Goal: Task Accomplishment & Management: Manage account settings

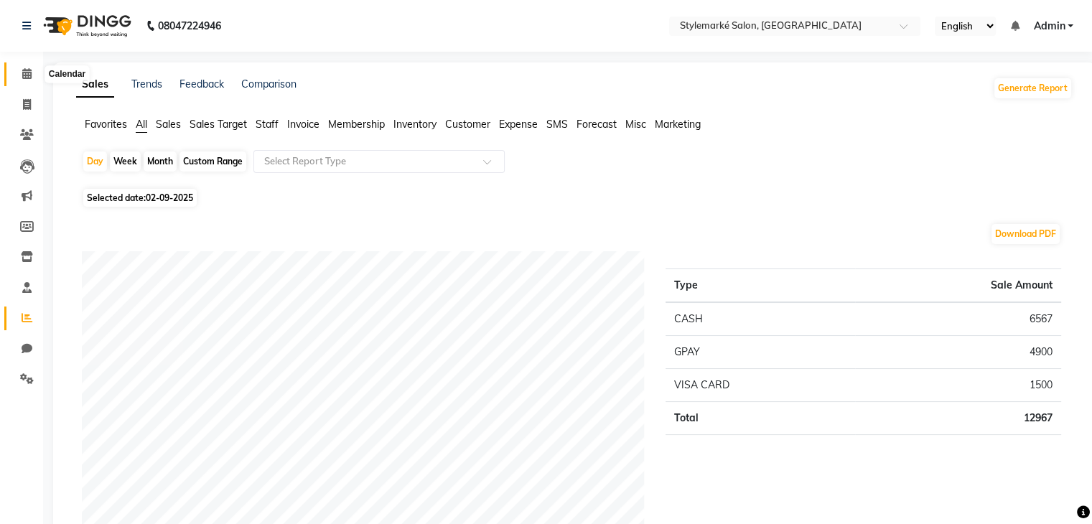
click at [26, 72] on icon at bounding box center [26, 73] width 9 height 11
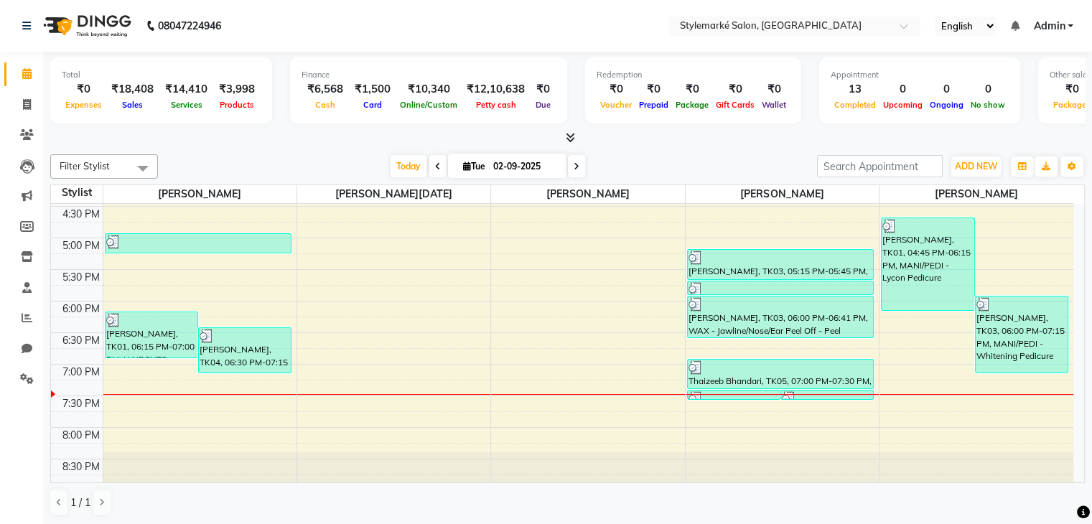
scroll to position [1, 0]
click at [30, 317] on icon at bounding box center [27, 316] width 11 height 11
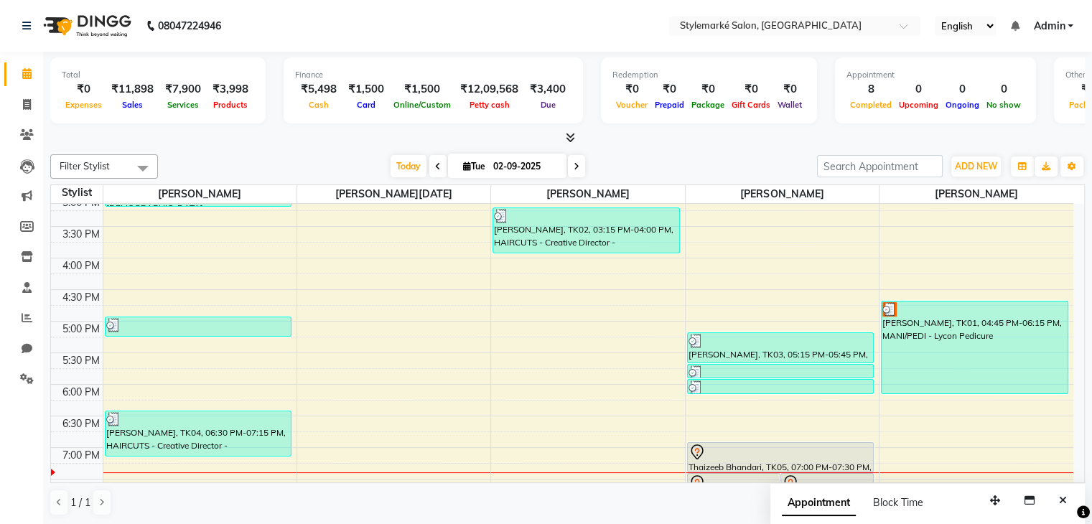
scroll to position [471, 0]
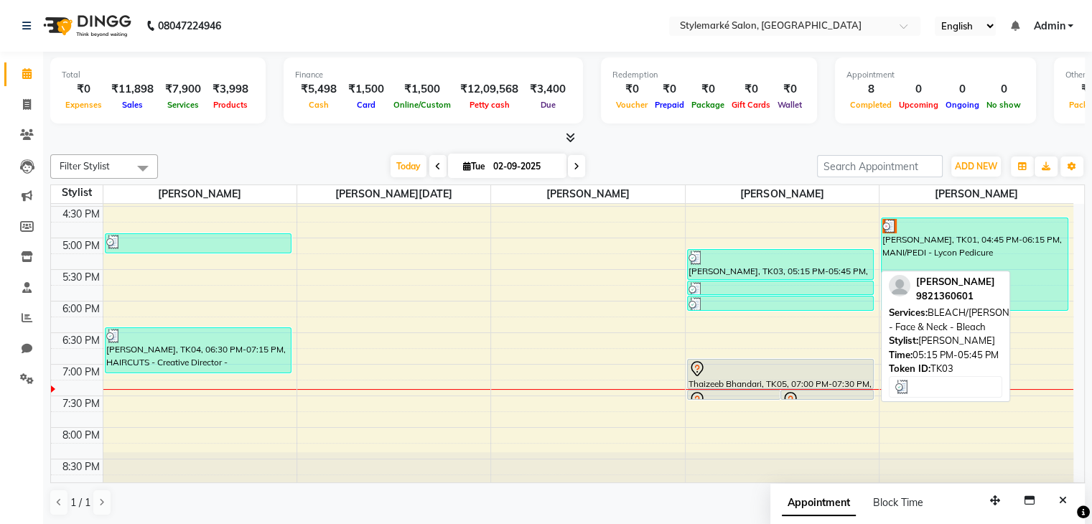
click at [733, 267] on div "[PERSON_NAME], TK03, 05:15 PM-05:45 PM, BLEACH/[PERSON_NAME] - Face & Neck - Bl…" at bounding box center [781, 264] width 186 height 29
select select "3"
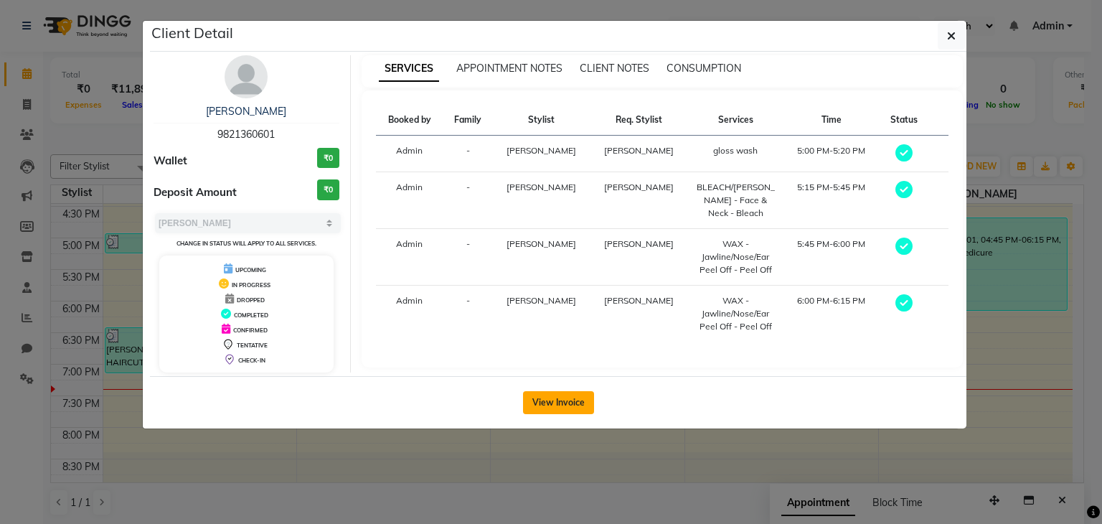
click at [574, 405] on button "View Invoice" at bounding box center [558, 402] width 71 height 23
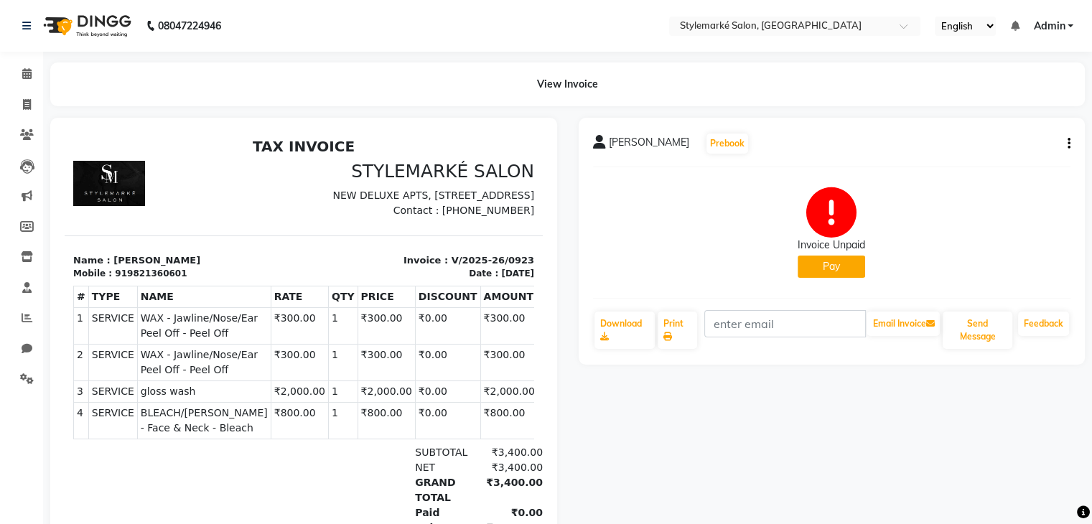
click at [1069, 144] on icon "button" at bounding box center [1068, 144] width 3 height 1
click at [995, 164] on div "Edit Invoice" at bounding box center [996, 162] width 98 height 18
select select "service"
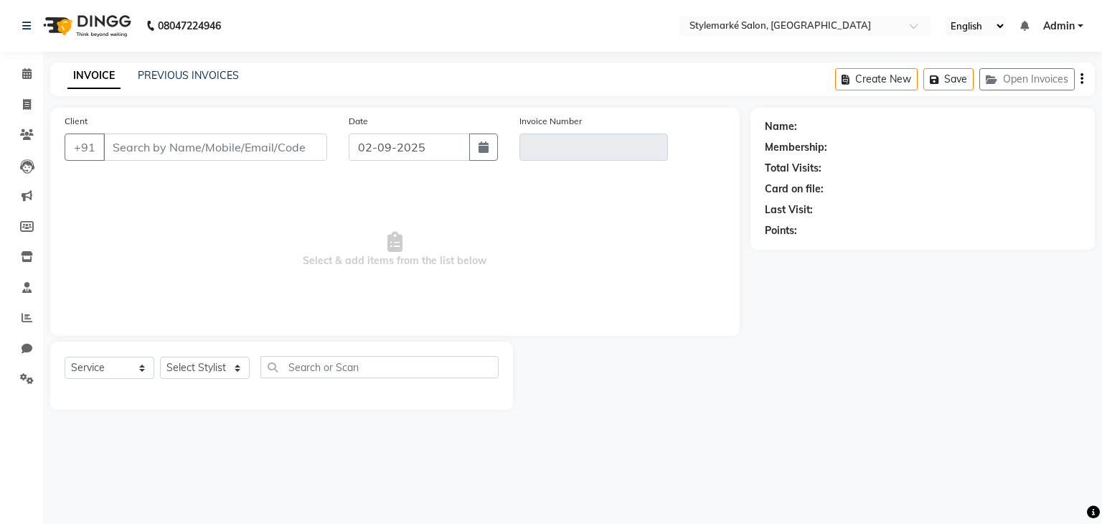
type input "9821360601"
type input "V/2025-26/0923"
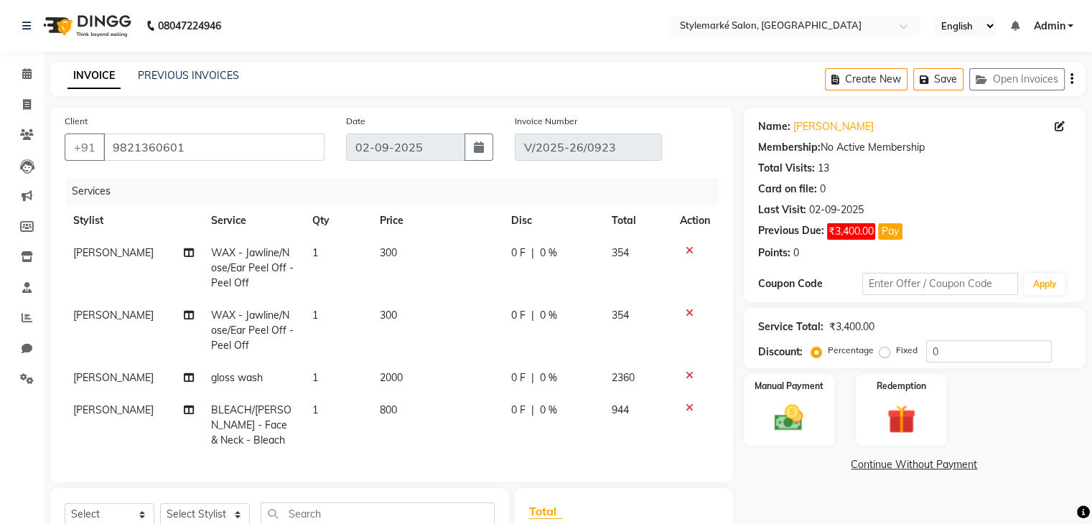
scroll to position [72, 0]
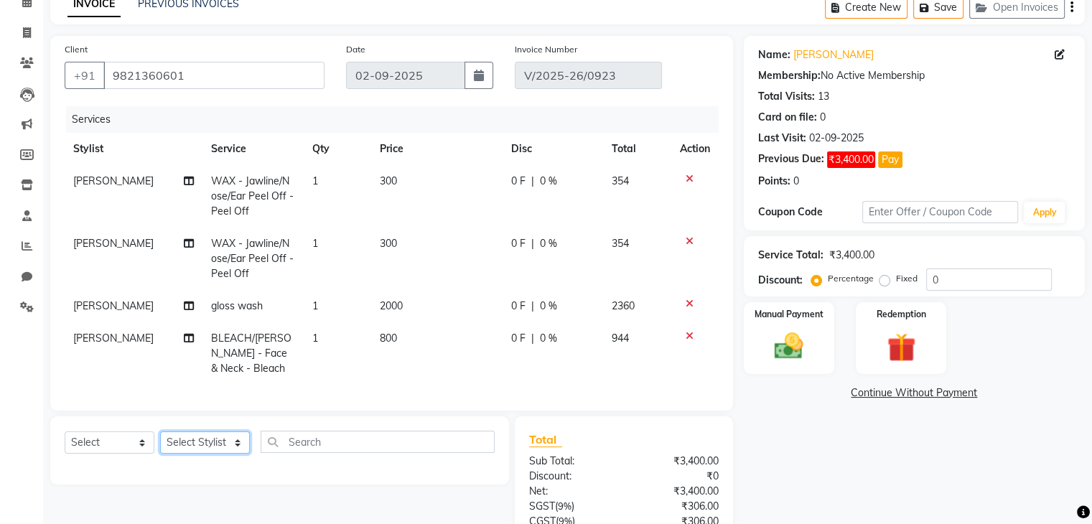
click at [220, 454] on select "Select Stylist [PERSON_NAME] ⁠[PERSON_NAME][DATE] ⁠[PERSON_NAME] [PERSON_NAME] …" at bounding box center [205, 442] width 90 height 22
click at [146, 442] on div "Select Service Product Membership Package Voucher Prepaid Gift Card Select Styl…" at bounding box center [280, 448] width 430 height 34
click at [148, 451] on select "Select Service Product Membership Package Voucher Prepaid Gift Card" at bounding box center [110, 442] width 90 height 22
select select "service"
click at [65, 444] on select "Select Service Product Membership Package Voucher Prepaid Gift Card" at bounding box center [110, 442] width 90 height 22
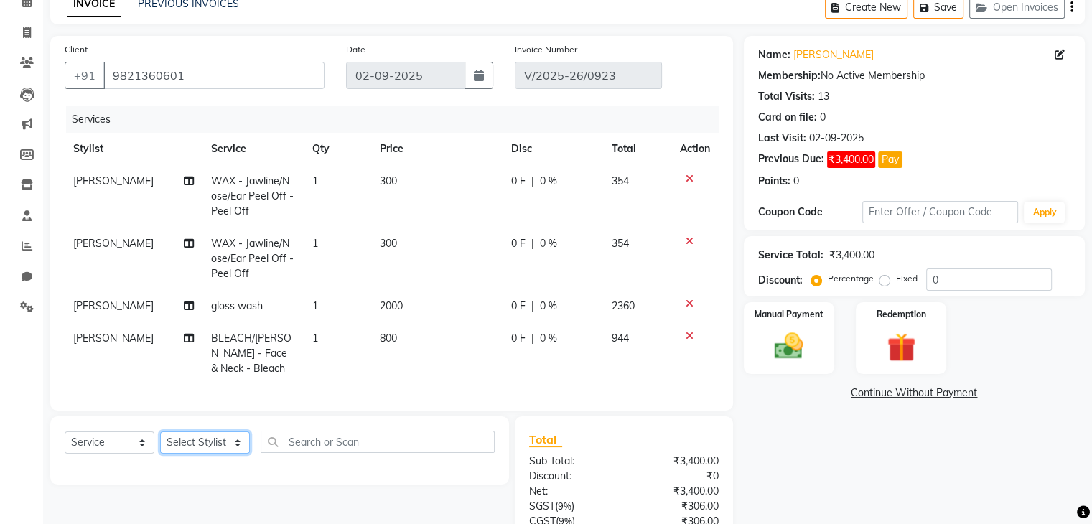
click at [230, 445] on select "Select Stylist Ganesh Mariya ⁠Mansi Dhanu ⁠Nisha Patel Salman Salmani Shafique …" at bounding box center [205, 442] width 90 height 22
click at [160, 444] on select "Select Stylist Ganesh Mariya ⁠Mansi Dhanu ⁠Nisha Patel Salman Salmani Shafique …" at bounding box center [205, 442] width 90 height 22
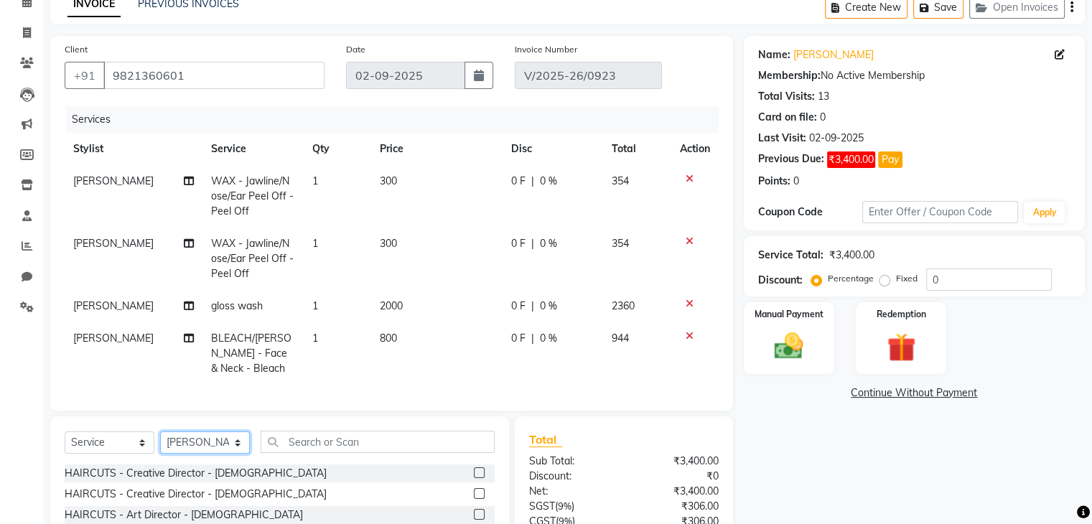
scroll to position [144, 0]
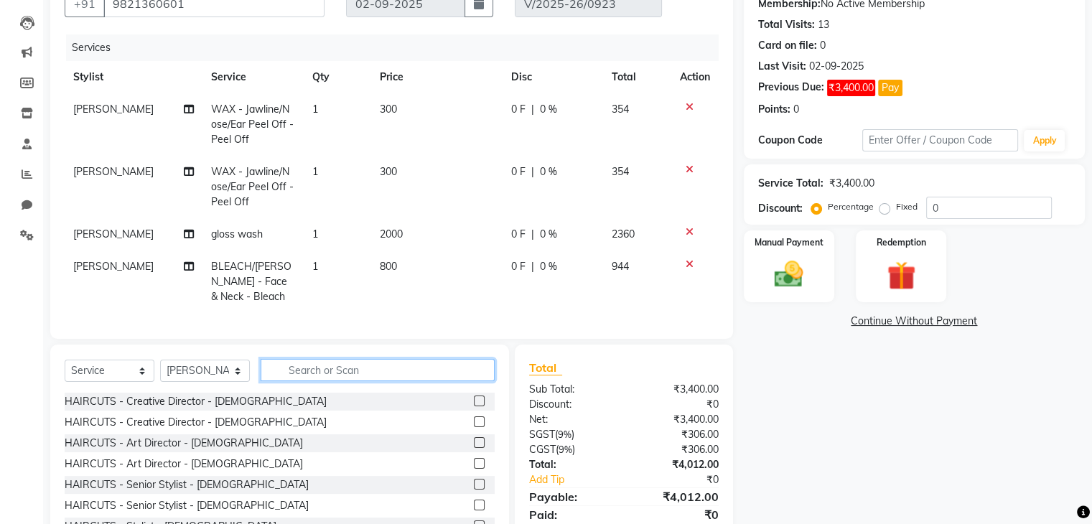
click at [339, 380] on input "text" at bounding box center [378, 370] width 234 height 22
click at [241, 382] on select "Select Stylist Ganesh Mariya ⁠Mansi Dhanu ⁠Nisha Patel Salman Salmani Shafique …" at bounding box center [205, 371] width 90 height 22
select select "71244"
click at [160, 372] on select "Select Stylist Ganesh Mariya ⁠Mansi Dhanu ⁠Nisha Patel Salman Salmani Shafique …" at bounding box center [205, 371] width 90 height 22
click at [344, 380] on input "text" at bounding box center [378, 370] width 234 height 22
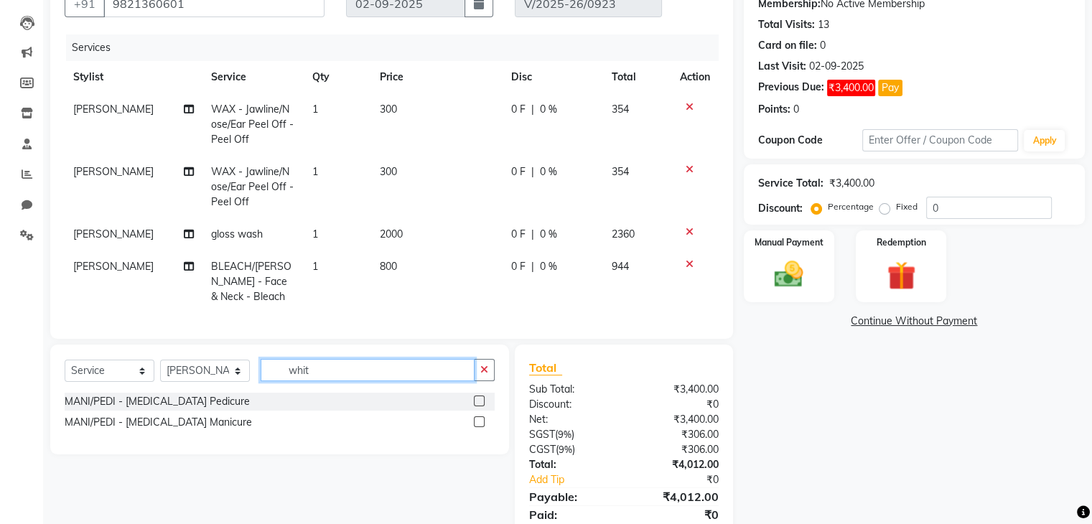
type input "whit"
click at [477, 406] on label at bounding box center [479, 400] width 11 height 11
click at [477, 406] on input "checkbox" at bounding box center [478, 401] width 9 height 9
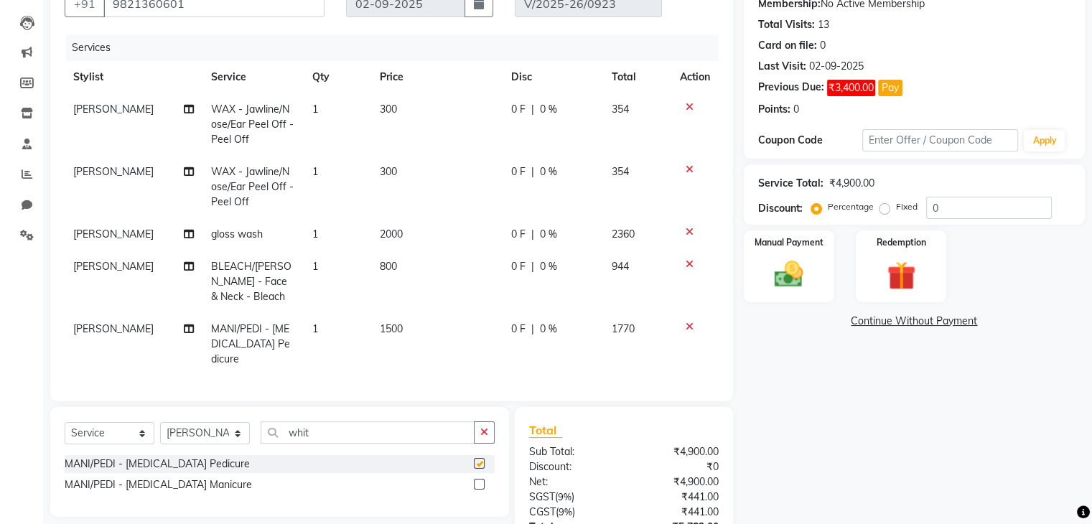
checkbox input "false"
click at [238, 429] on select "Select Stylist Ganesh Mariya ⁠Mansi Dhanu ⁠Nisha Patel Salman Salmani Shafique …" at bounding box center [205, 433] width 90 height 22
select select "71243"
click at [160, 422] on select "Select Stylist Ganesh Mariya ⁠Mansi Dhanu ⁠Nisha Patel Salman Salmani Shafique …" at bounding box center [205, 433] width 90 height 22
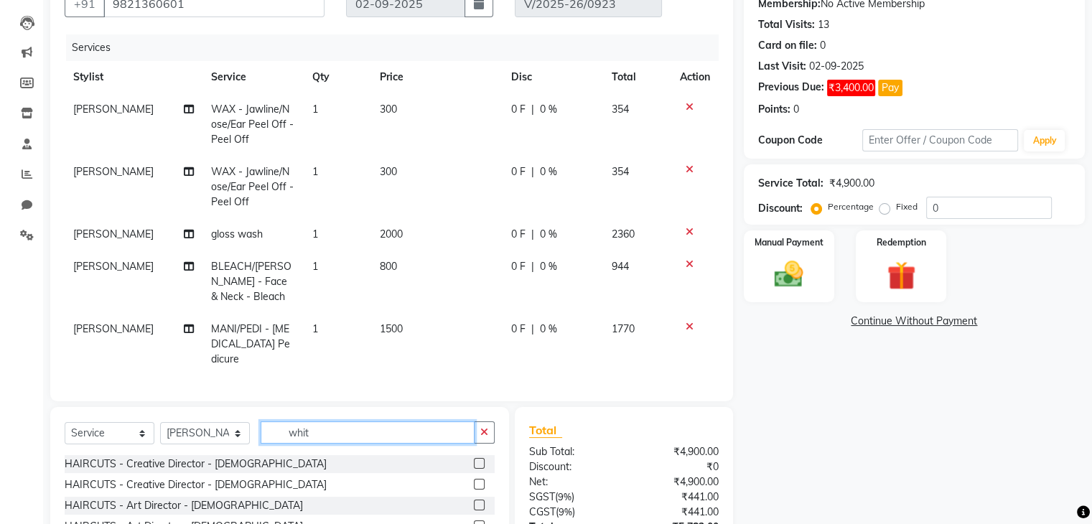
click at [357, 431] on input "whit" at bounding box center [368, 432] width 214 height 22
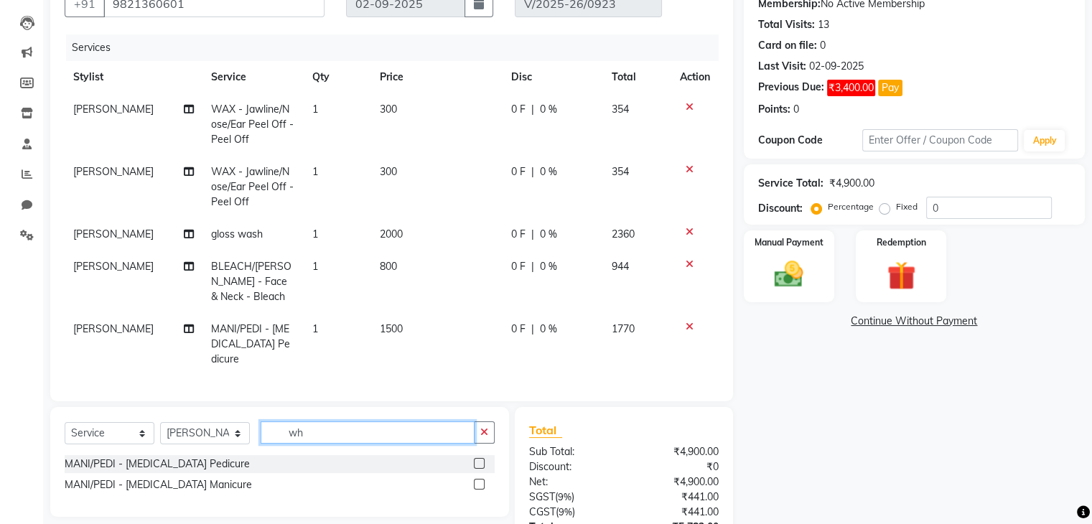
type input "w"
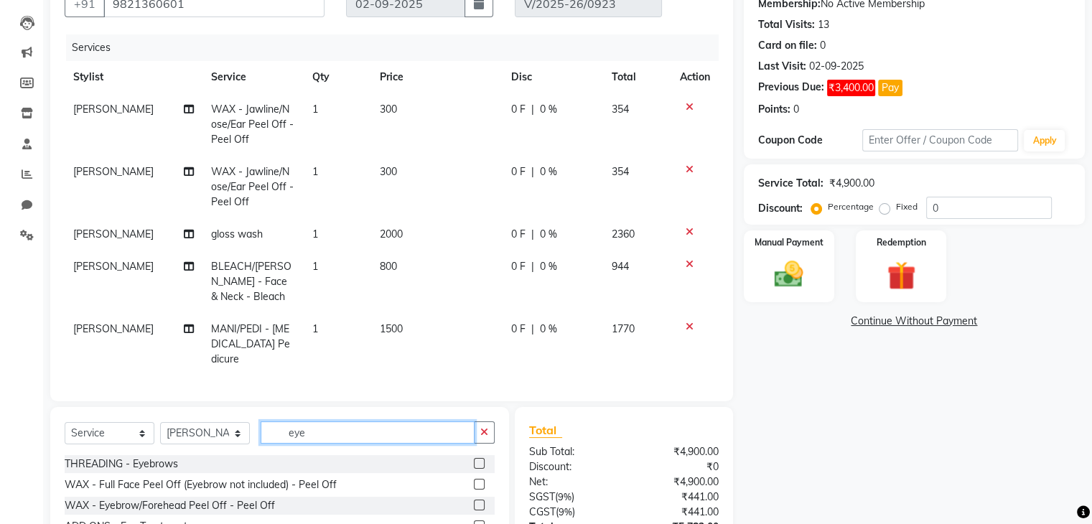
type input "eye"
click at [474, 462] on label at bounding box center [479, 463] width 11 height 11
click at [474, 462] on input "checkbox" at bounding box center [478, 463] width 9 height 9
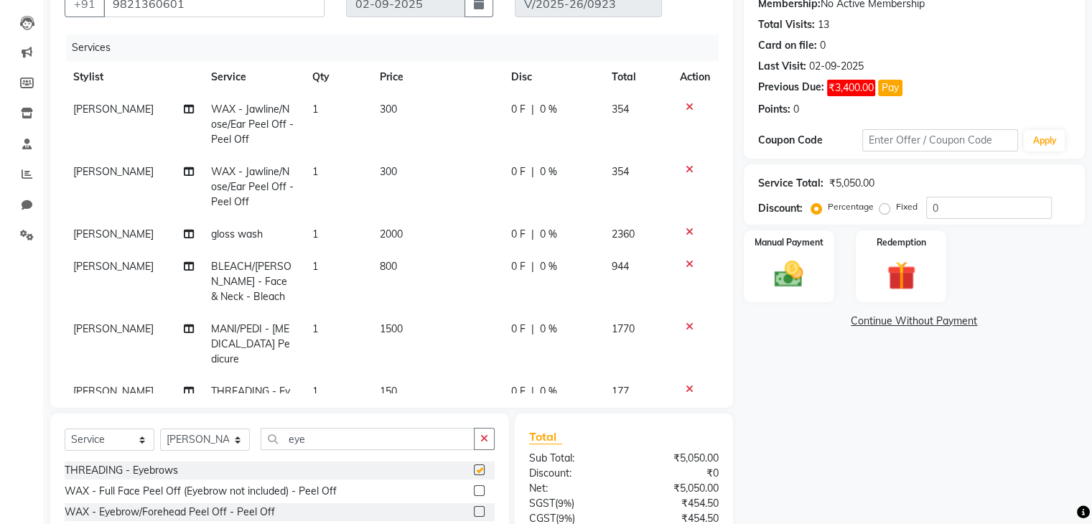
checkbox input "false"
click at [359, 439] on input "eye" at bounding box center [368, 439] width 214 height 22
type input "e"
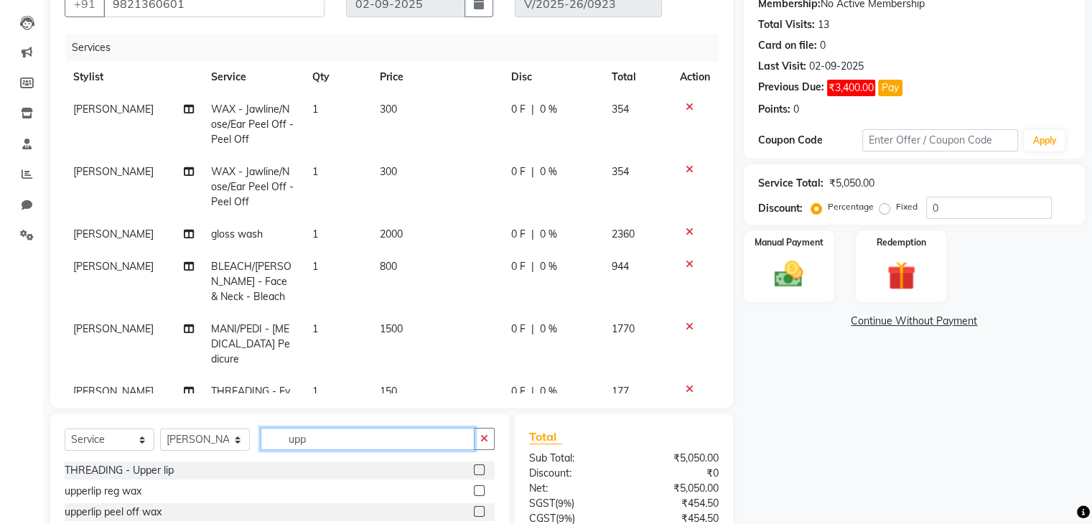
type input "upp"
click at [482, 472] on label at bounding box center [479, 469] width 11 height 11
click at [482, 472] on input "checkbox" at bounding box center [478, 470] width 9 height 9
checkbox input "false"
click at [336, 440] on input "upp" at bounding box center [368, 439] width 214 height 22
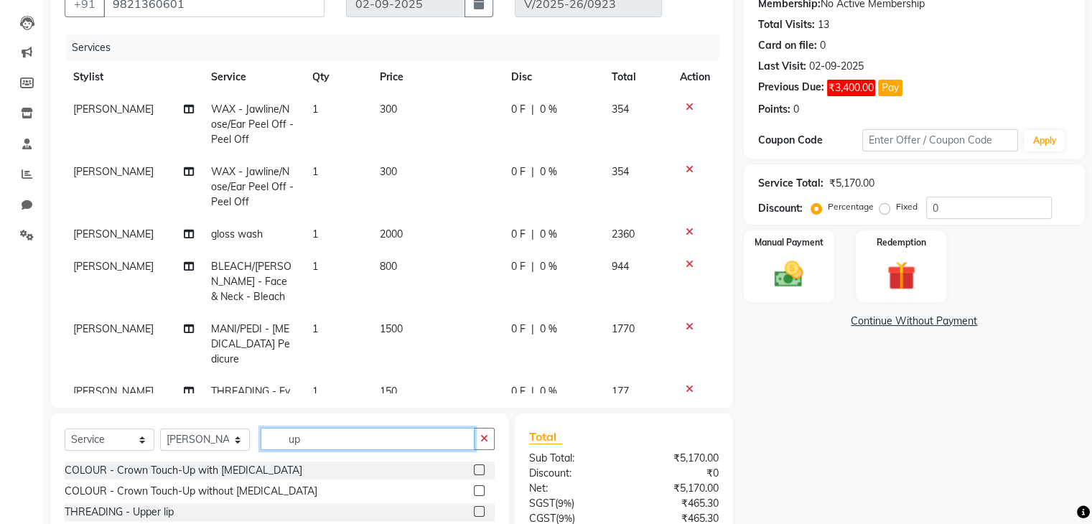
type input "u"
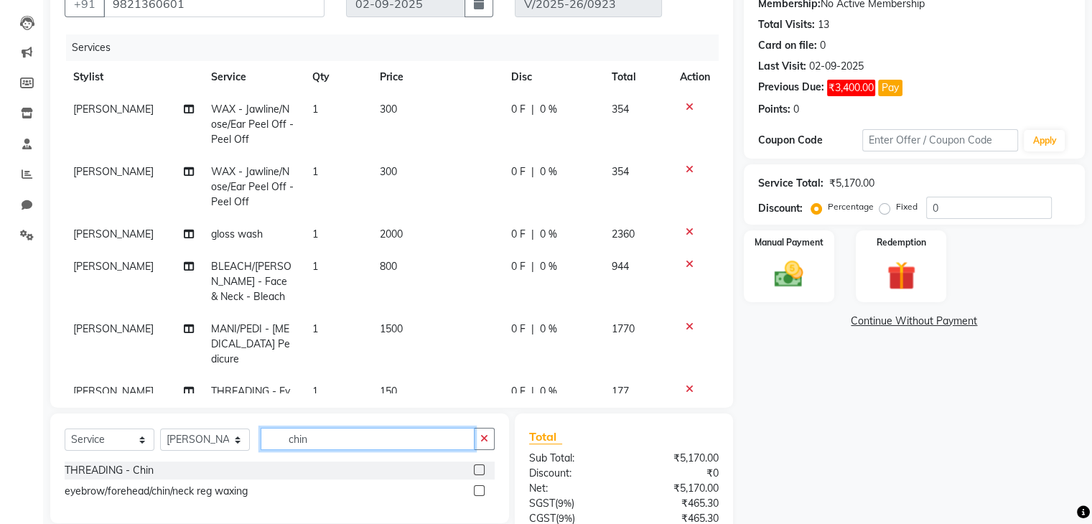
type input "chin"
click at [477, 472] on label at bounding box center [479, 469] width 11 height 11
click at [477, 472] on input "checkbox" at bounding box center [478, 470] width 9 height 9
checkbox input "false"
click at [370, 448] on input "chin" at bounding box center [368, 439] width 214 height 22
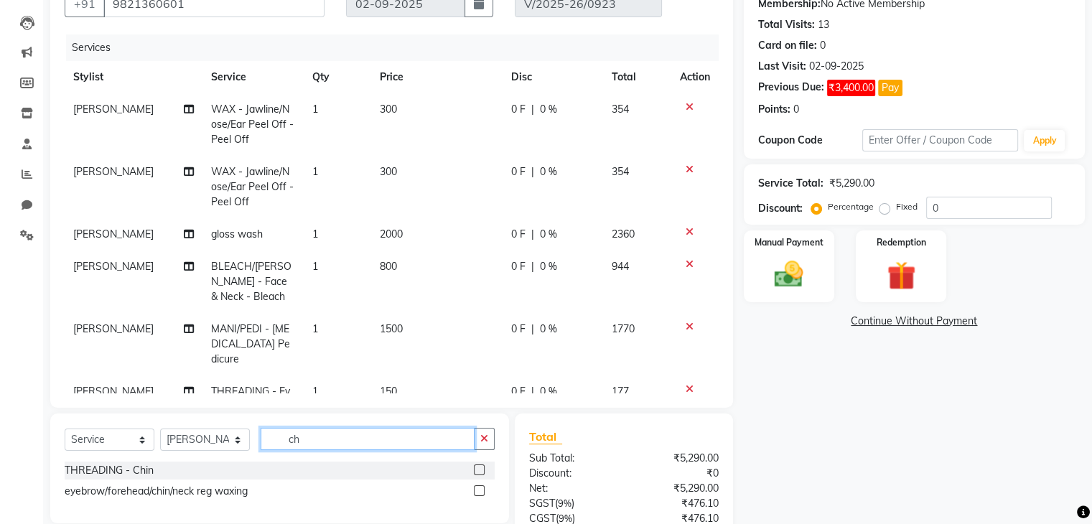
type input "c"
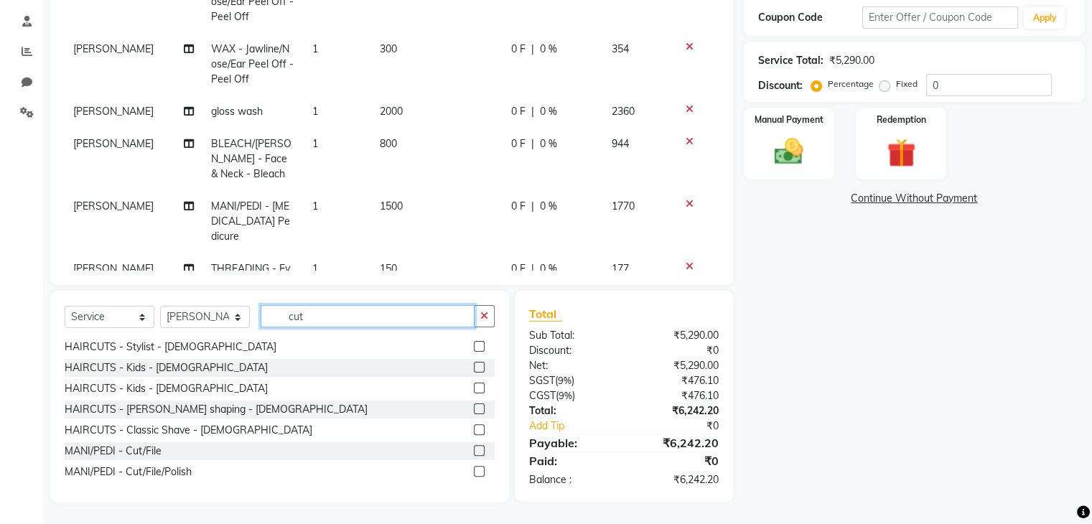
scroll to position [147, 0]
type input "cut"
click at [474, 448] on label at bounding box center [479, 449] width 11 height 11
click at [474, 448] on input "checkbox" at bounding box center [478, 450] width 9 height 9
checkbox input "false"
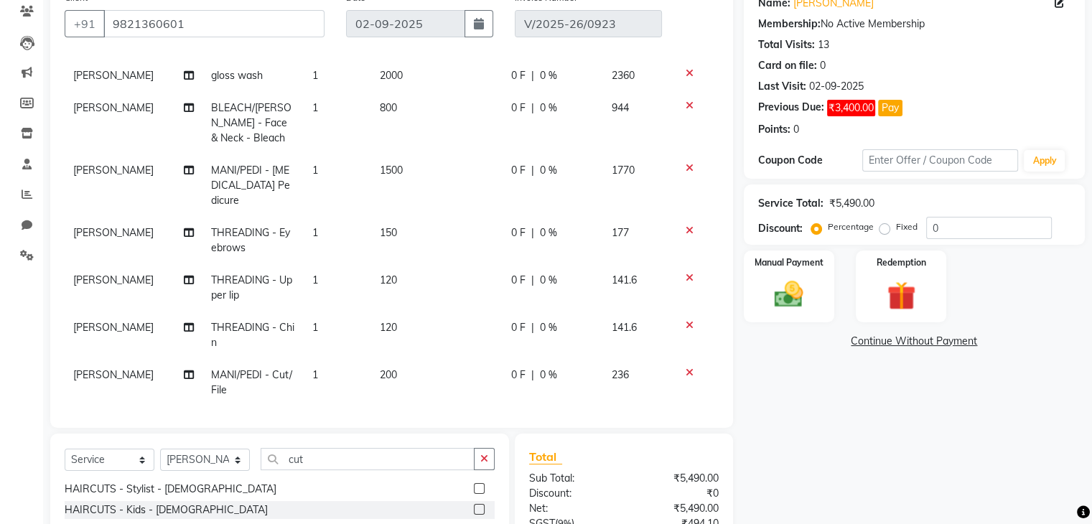
scroll to position [0, 0]
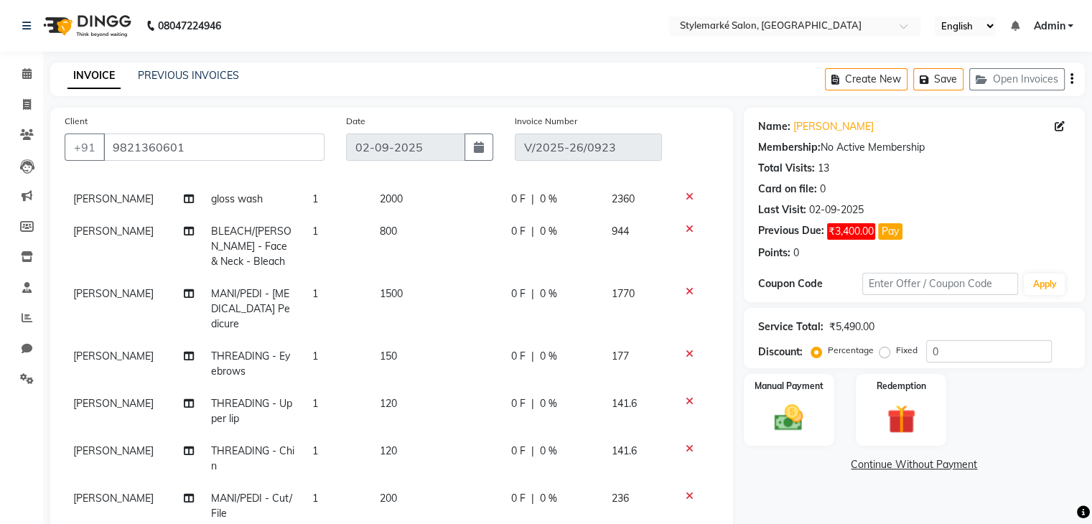
click at [1072, 80] on icon "button" at bounding box center [1071, 79] width 3 height 1
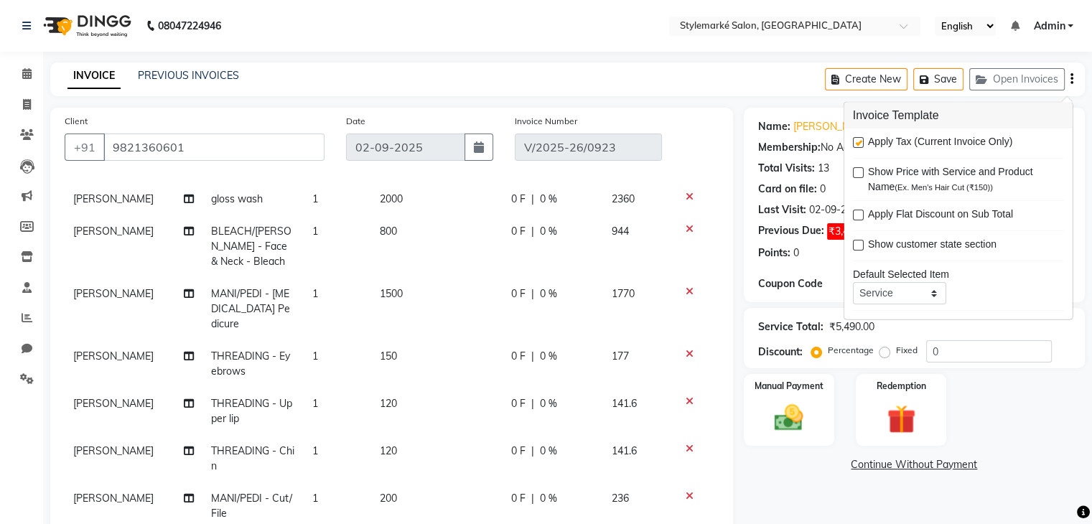
click at [855, 141] on label at bounding box center [858, 142] width 11 height 11
click at [855, 141] on input "checkbox" at bounding box center [857, 143] width 9 height 9
checkbox input "false"
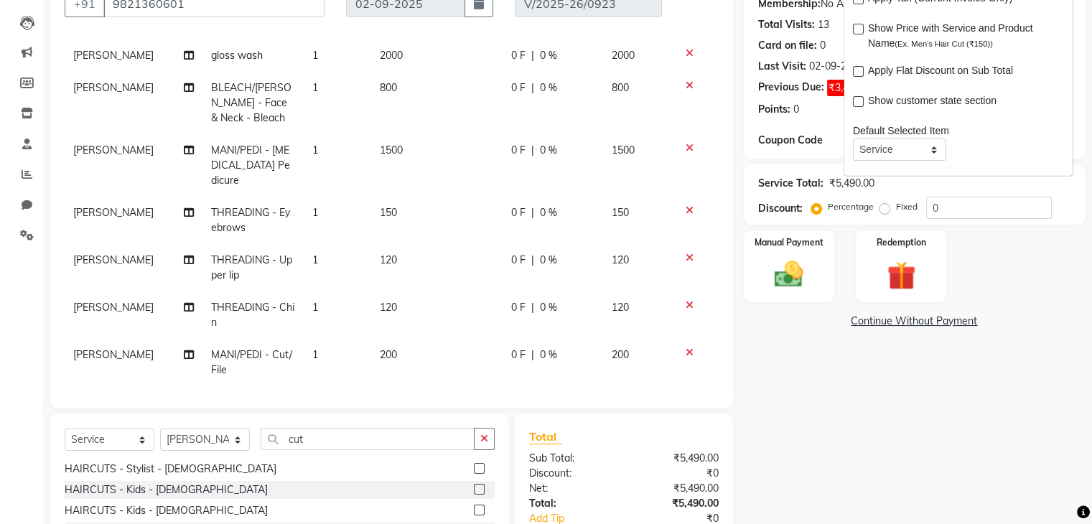
click at [402, 345] on td "200" at bounding box center [436, 362] width 131 height 47
select select "71243"
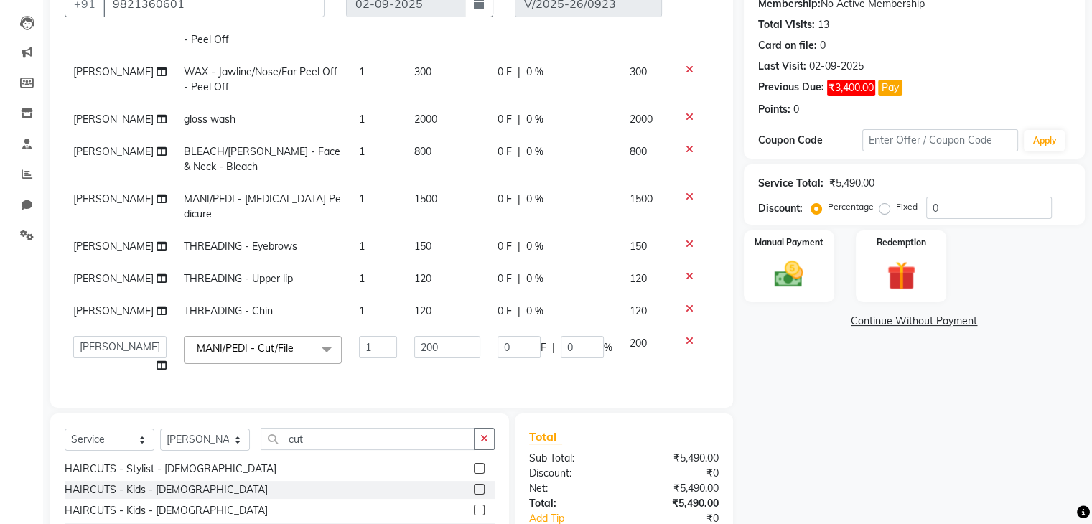
scroll to position [111, 0]
click at [428, 339] on input "200" at bounding box center [447, 347] width 66 height 22
type input "2"
type input "150"
click at [624, 351] on tbody "⁠Nisha Patel WAX - Jawline/Nose/Ear Peel Off - Peel Off 1 300 0 F | 0 % 300 ⁠Ni…" at bounding box center [392, 195] width 654 height 373
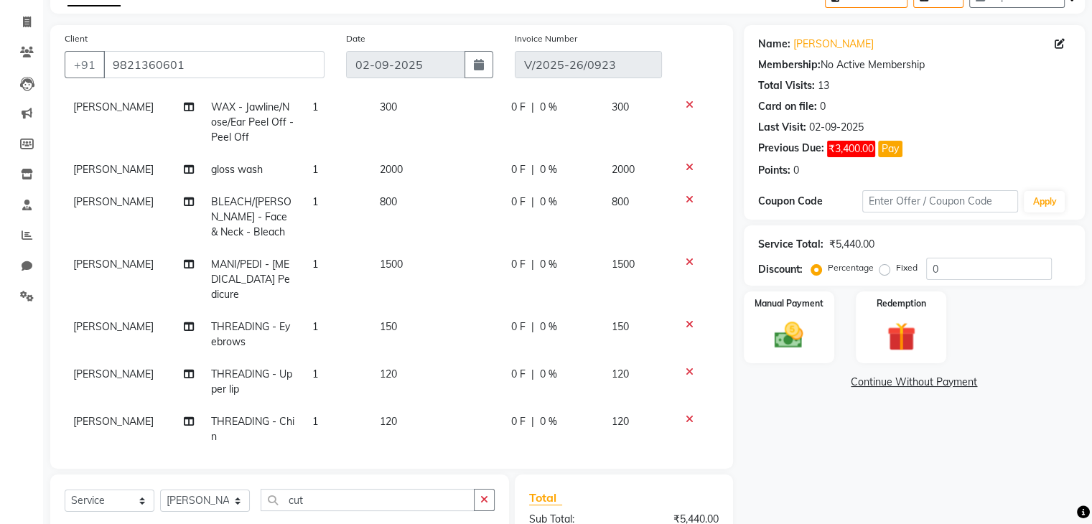
scroll to position [0, 0]
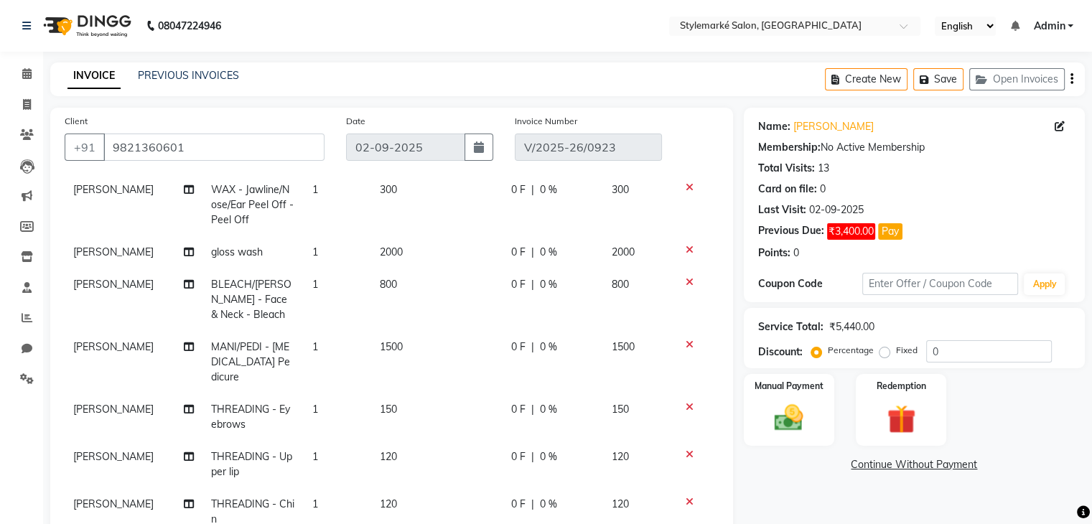
click at [1071, 80] on icon "button" at bounding box center [1071, 79] width 3 height 1
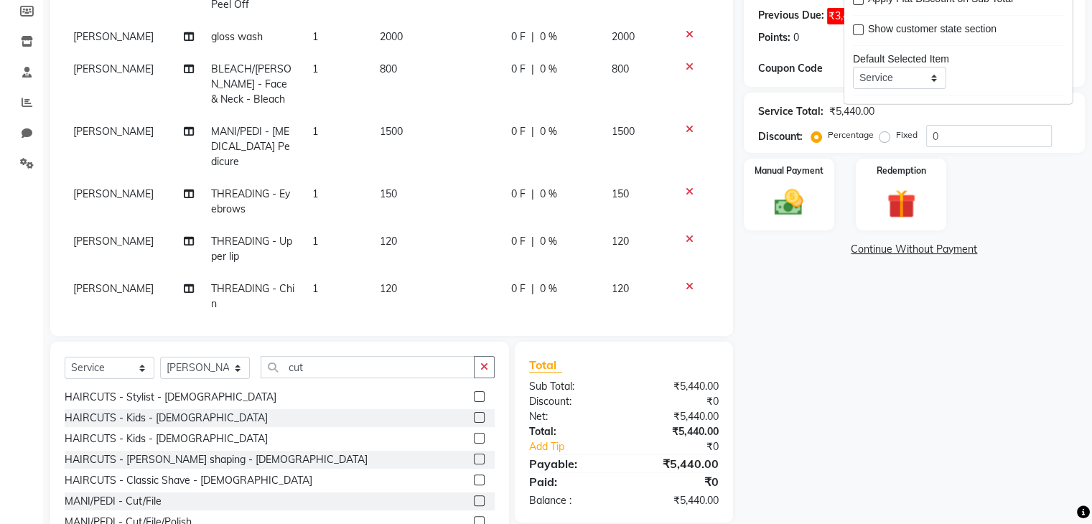
scroll to position [267, 0]
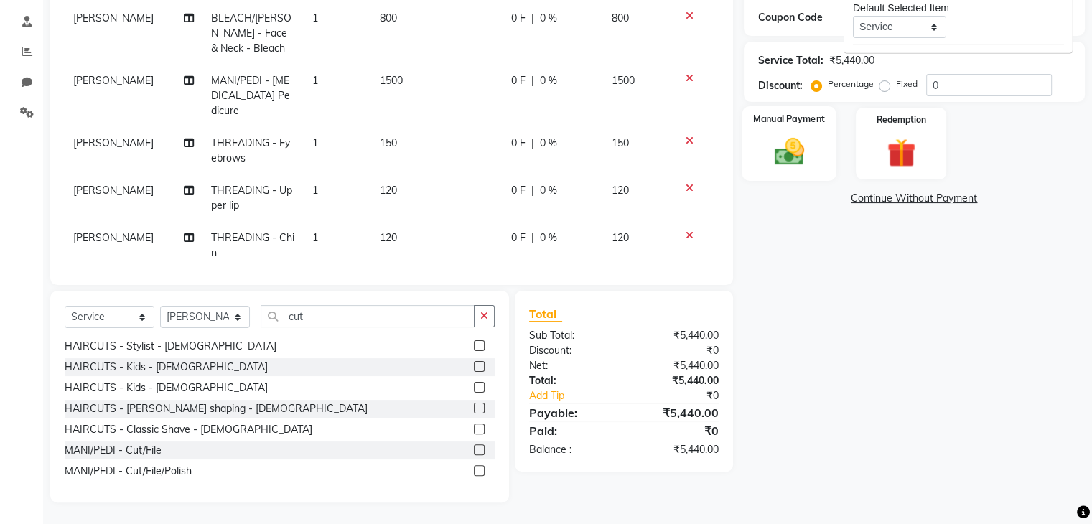
click at [789, 166] on img at bounding box center [788, 152] width 48 height 34
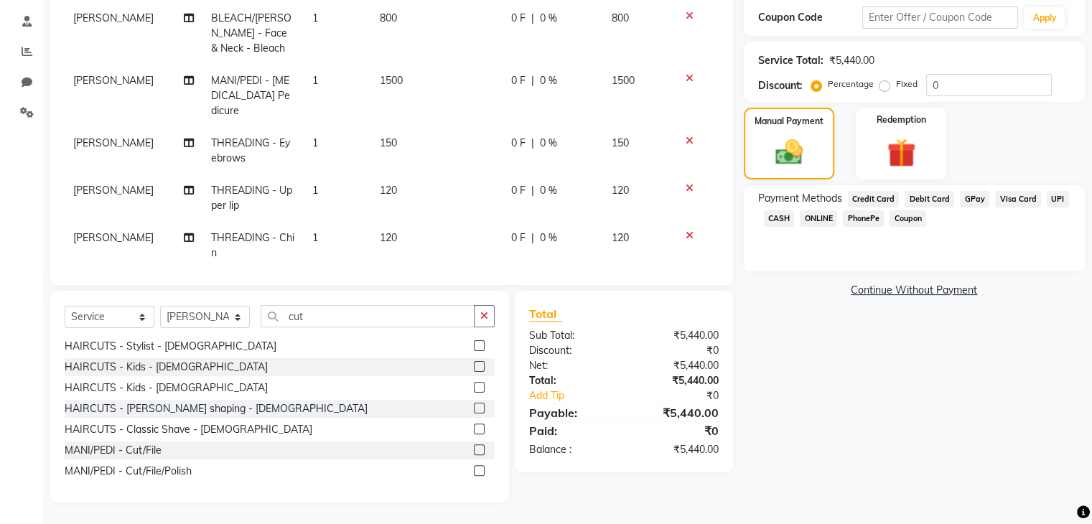
click at [971, 200] on span "GPay" at bounding box center [974, 199] width 29 height 17
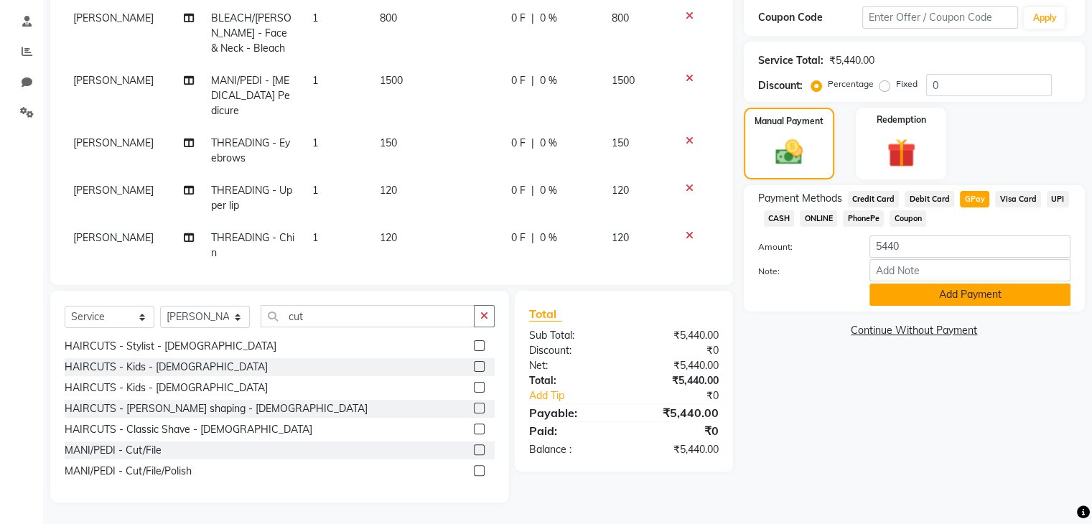
click at [1046, 294] on button "Add Payment" at bounding box center [969, 294] width 201 height 22
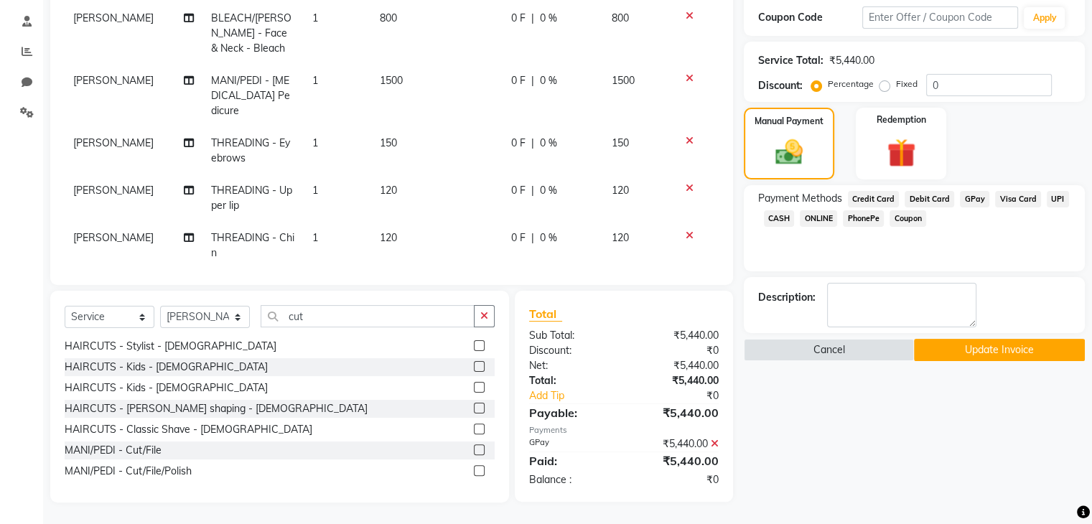
click at [999, 351] on button "Update Invoice" at bounding box center [999, 350] width 171 height 22
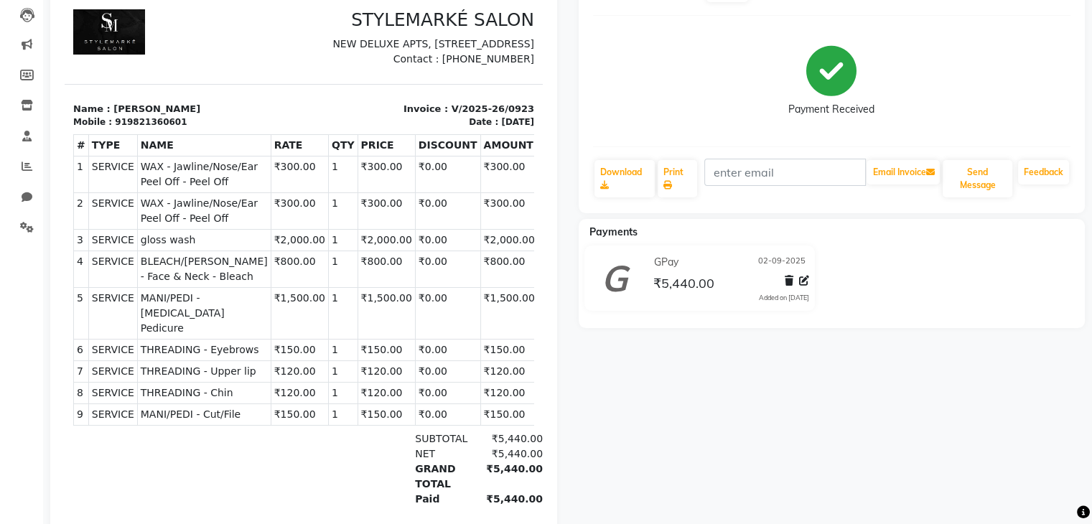
scroll to position [152, 0]
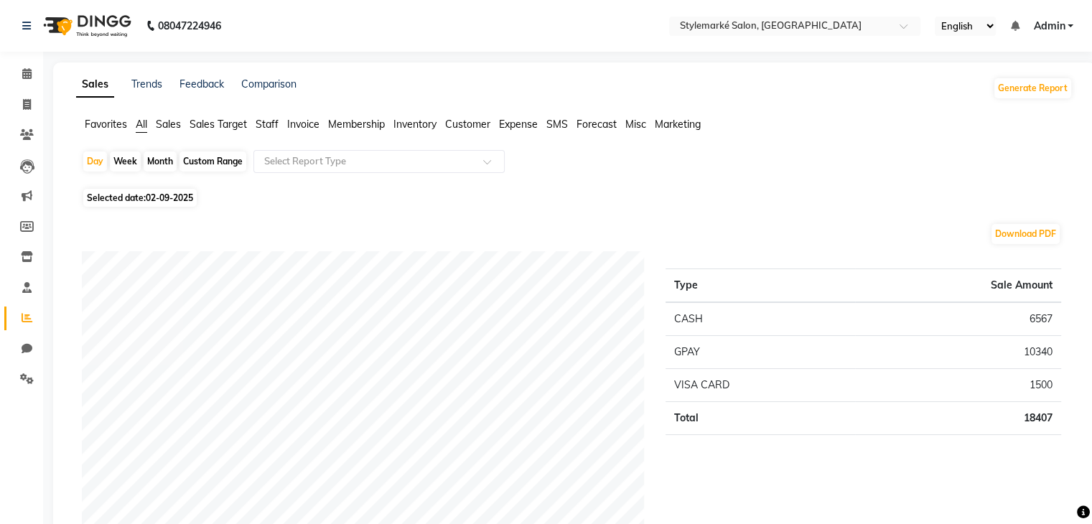
click at [176, 128] on span "Sales" at bounding box center [168, 124] width 25 height 13
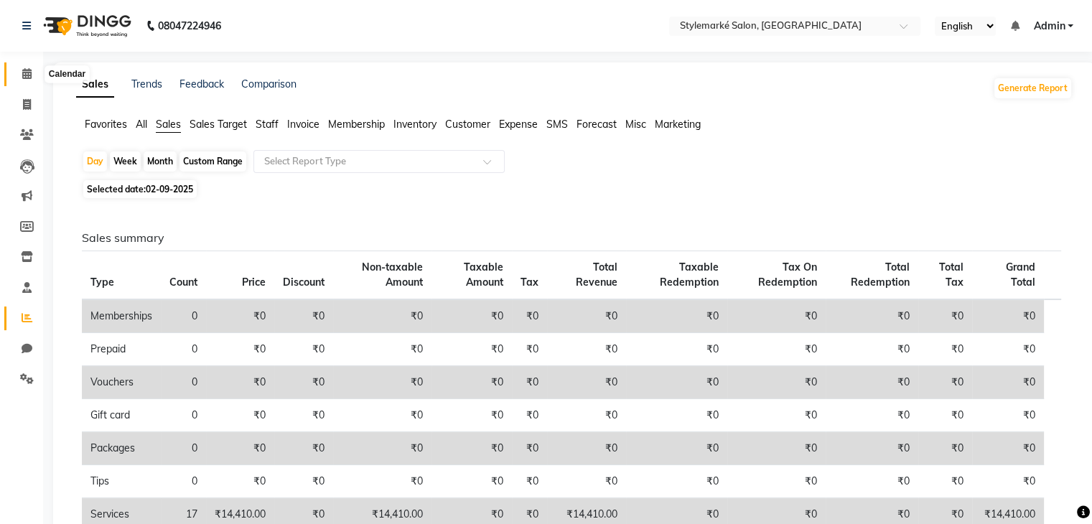
click at [28, 70] on icon at bounding box center [26, 73] width 9 height 11
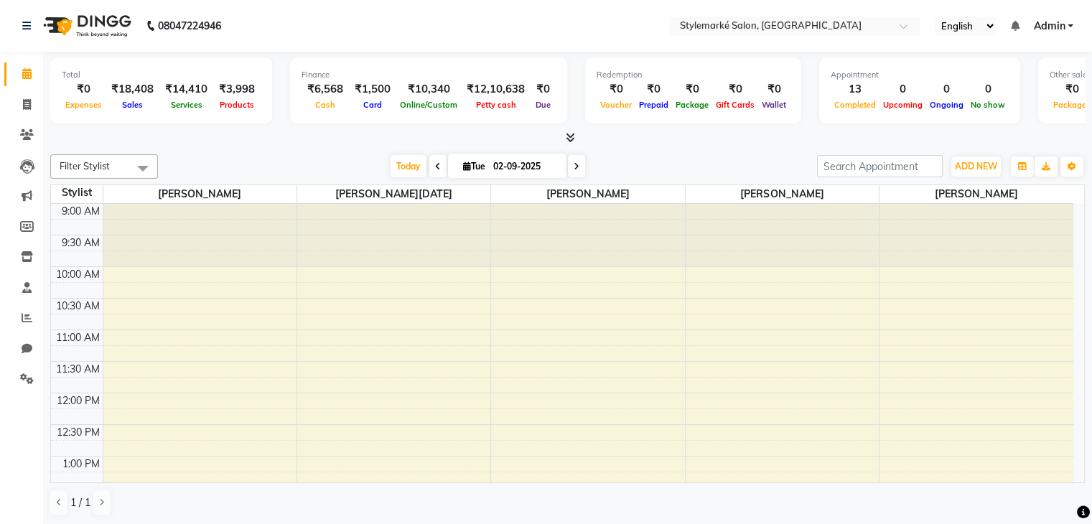
scroll to position [287, 0]
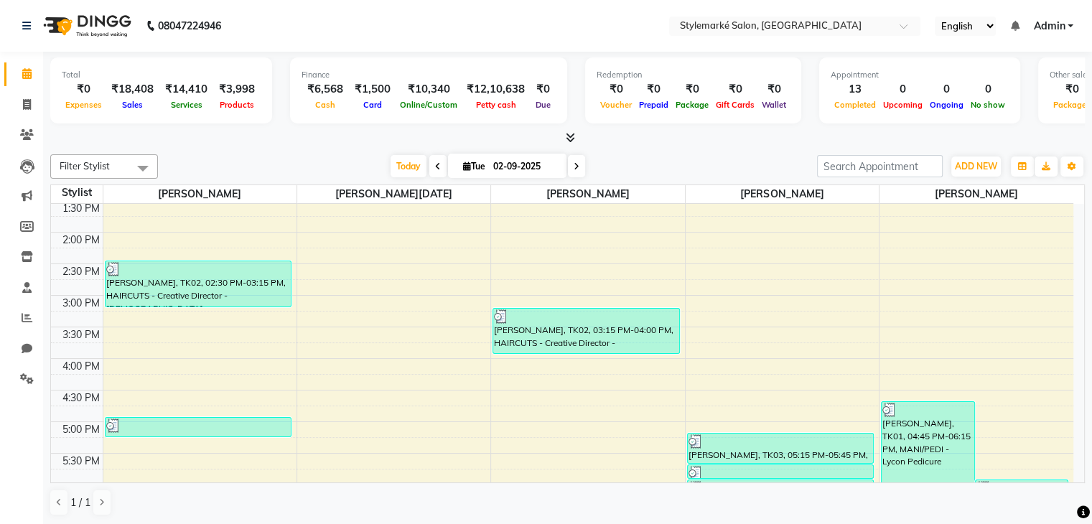
click at [574, 162] on icon at bounding box center [576, 166] width 6 height 9
type input "[DATE]"
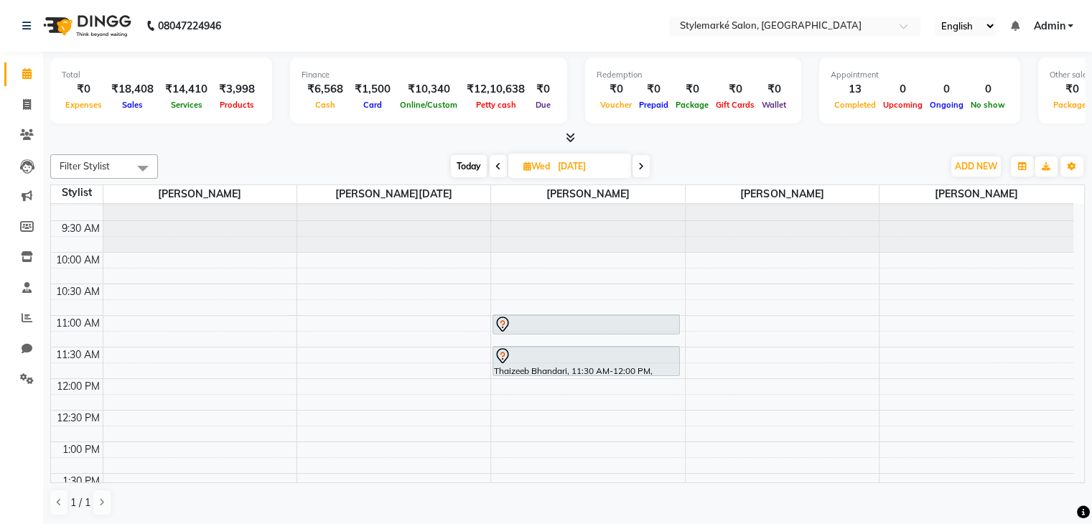
scroll to position [0, 0]
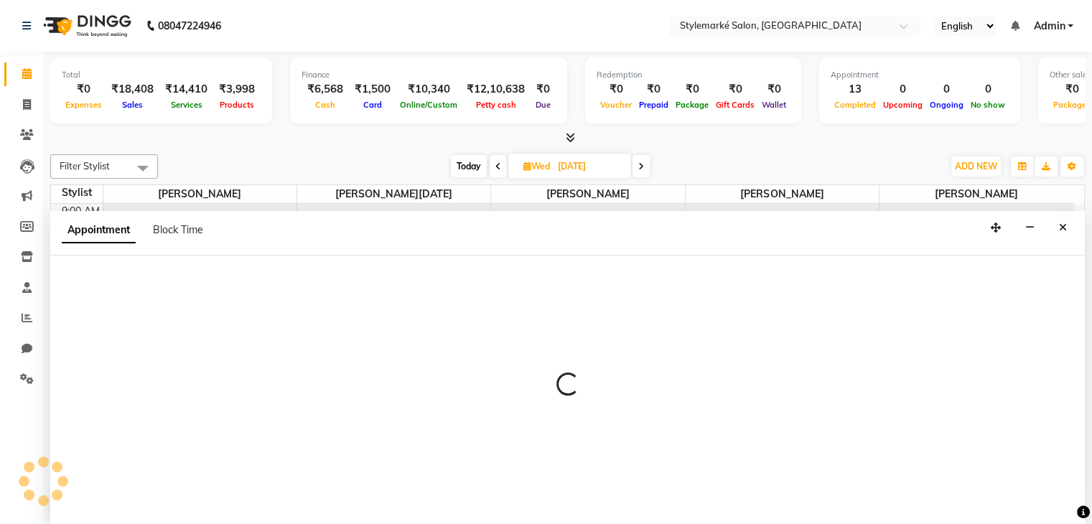
scroll to position [1, 0]
select select "71239"
select select "615"
select select "tentative"
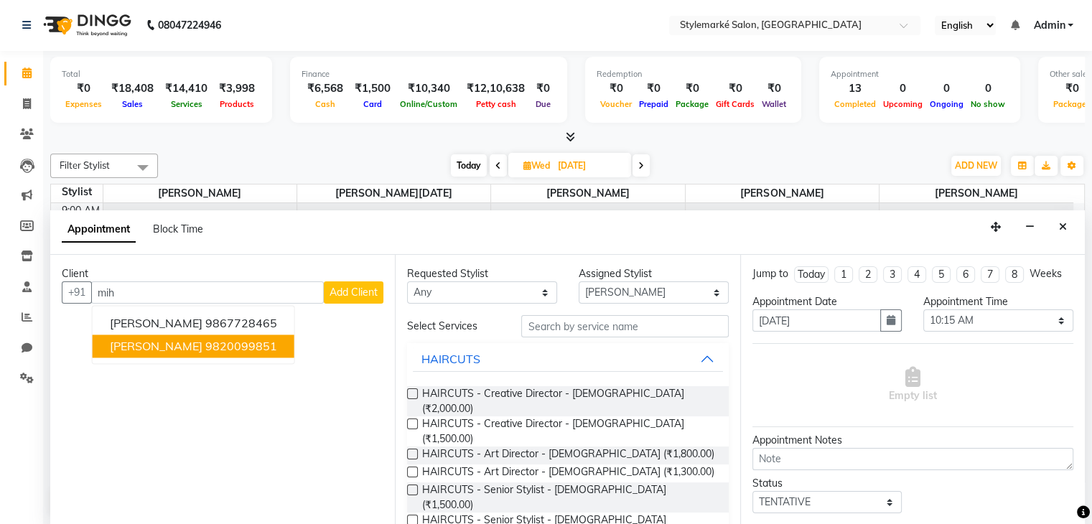
click at [161, 350] on span "[PERSON_NAME]" at bounding box center [156, 346] width 93 height 14
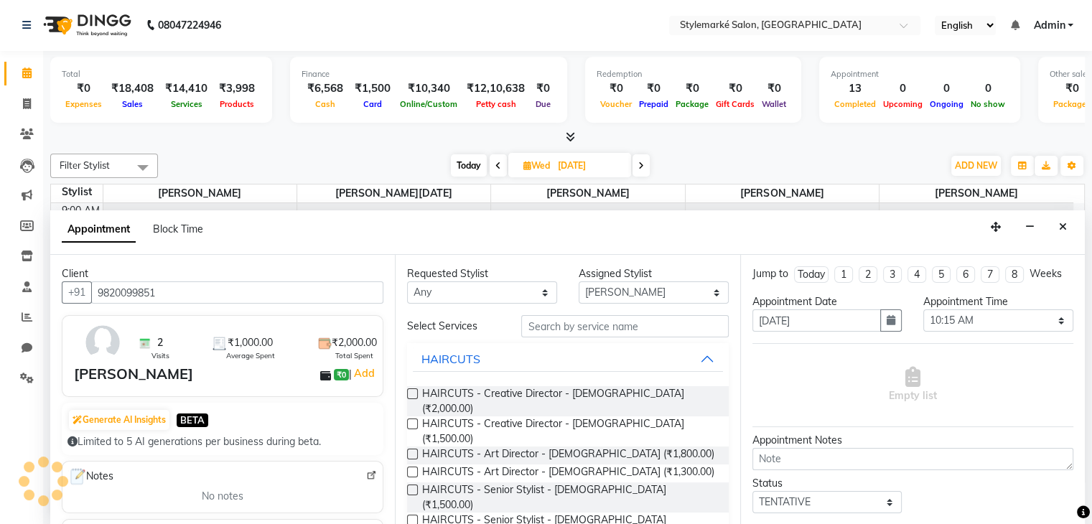
type input "9820099851"
click at [497, 293] on select "Any [PERSON_NAME] ⁠[PERSON_NAME][DATE] ⁠[PERSON_NAME] [PERSON_NAME] [PERSON_NAM…" at bounding box center [482, 292] width 150 height 22
select select "71239"
click at [407, 281] on select "Any [PERSON_NAME] ⁠[PERSON_NAME][DATE] ⁠[PERSON_NAME] [PERSON_NAME] [PERSON_NAM…" at bounding box center [482, 292] width 150 height 22
click at [414, 418] on label at bounding box center [412, 423] width 11 height 11
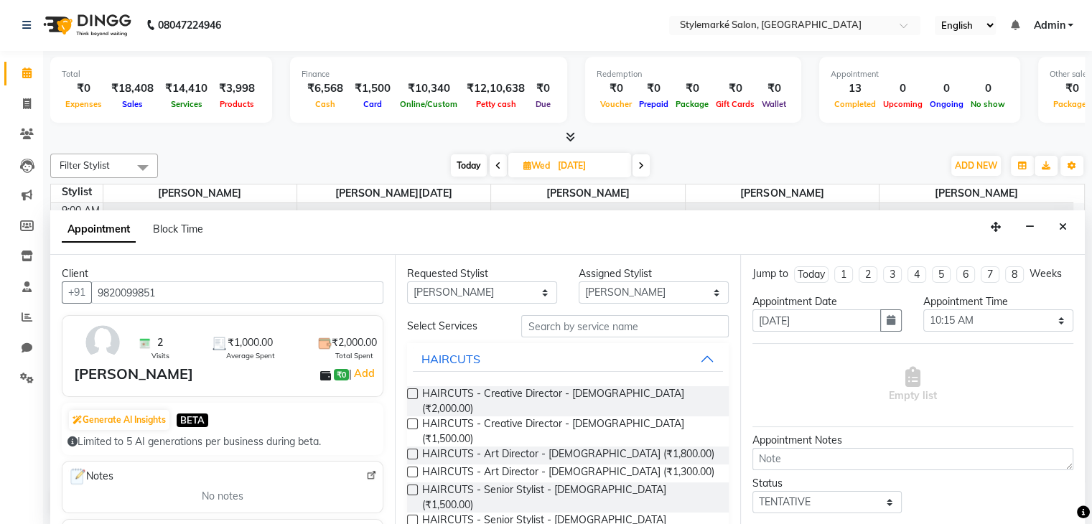
click at [414, 421] on input "checkbox" at bounding box center [411, 425] width 9 height 9
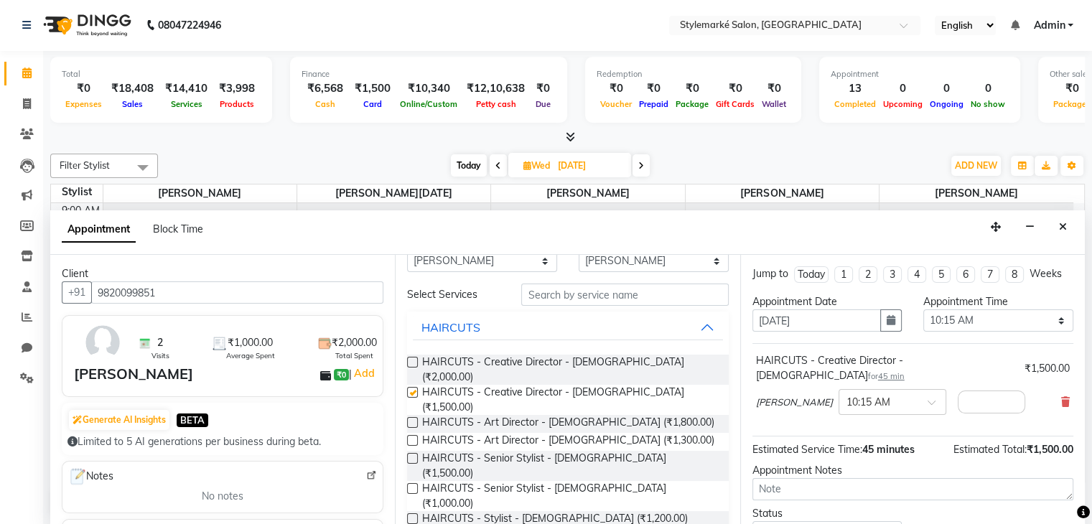
checkbox input "false"
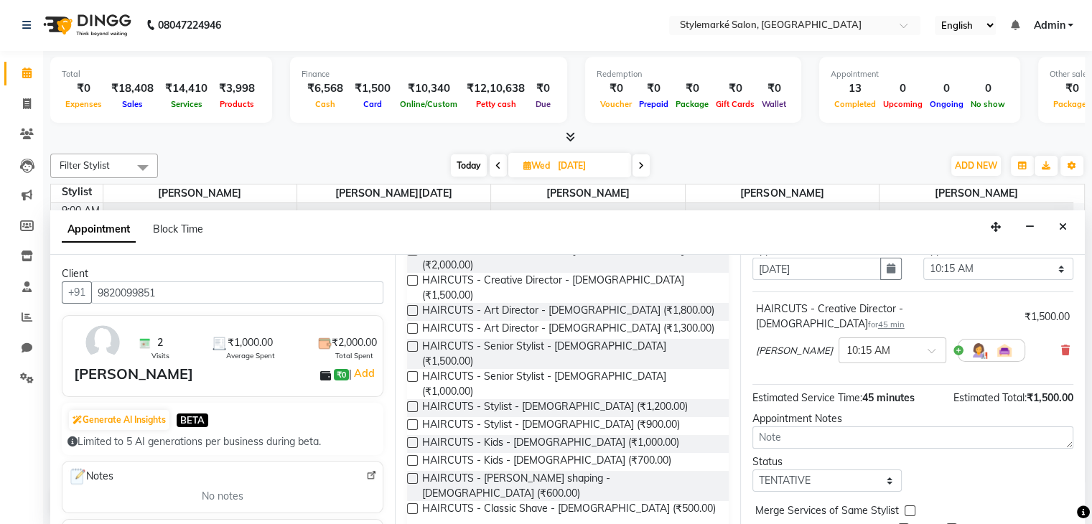
scroll to position [93, 0]
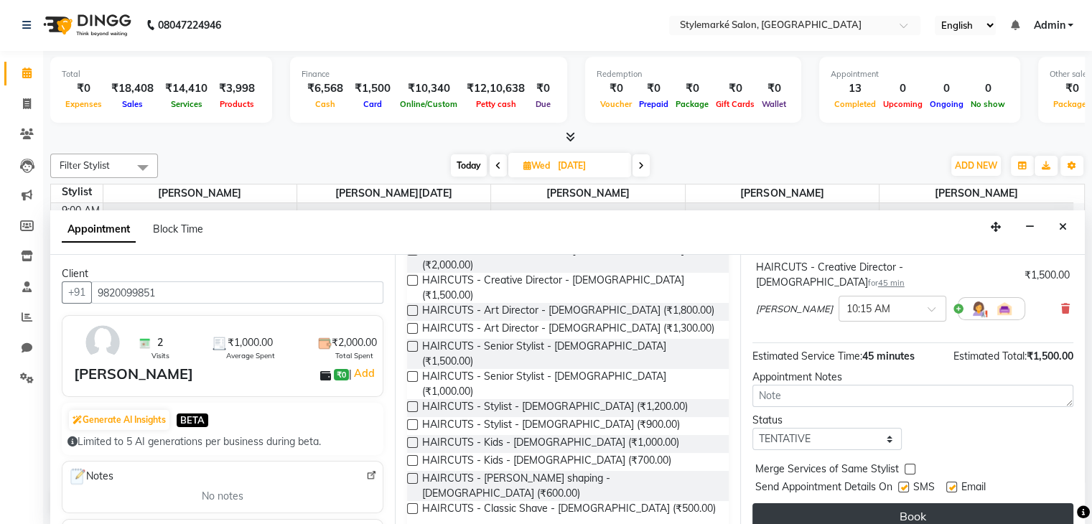
click at [907, 503] on button "Book" at bounding box center [912, 516] width 321 height 26
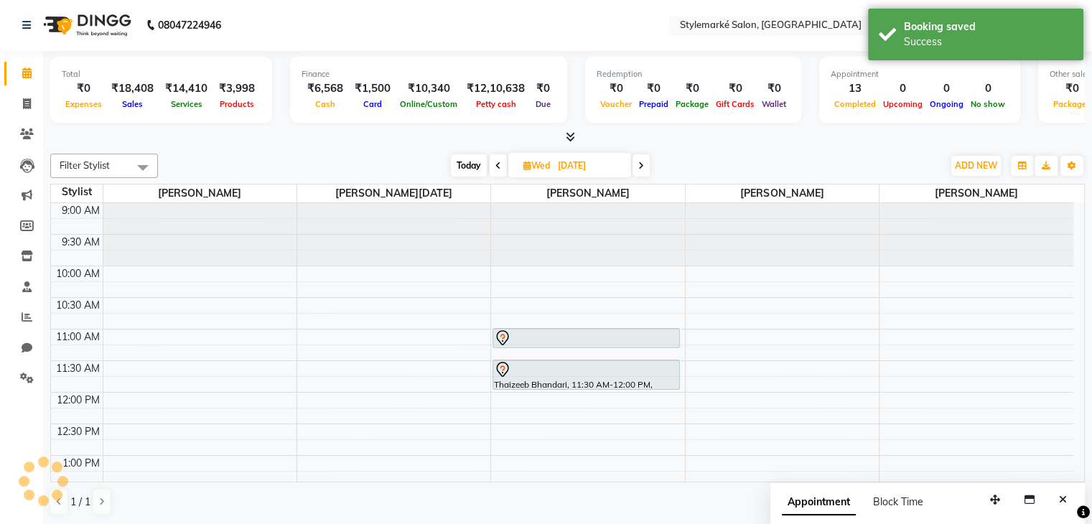
scroll to position [0, 0]
